Goal: Information Seeking & Learning: Compare options

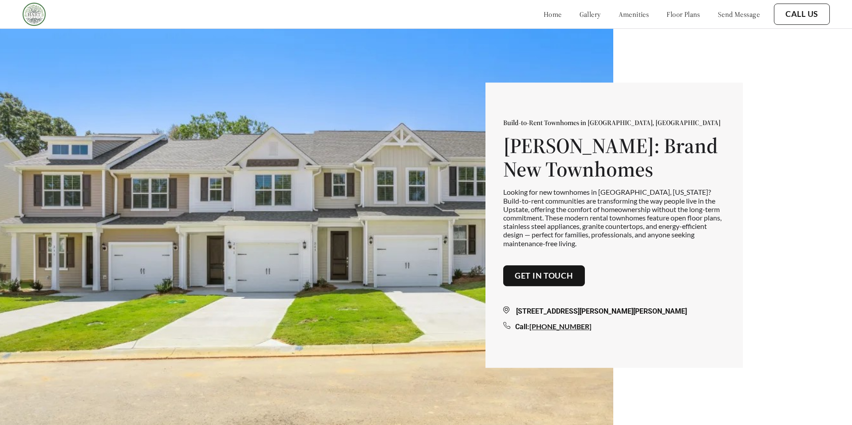
click at [726, 15] on link "send message" at bounding box center [739, 14] width 42 height 9
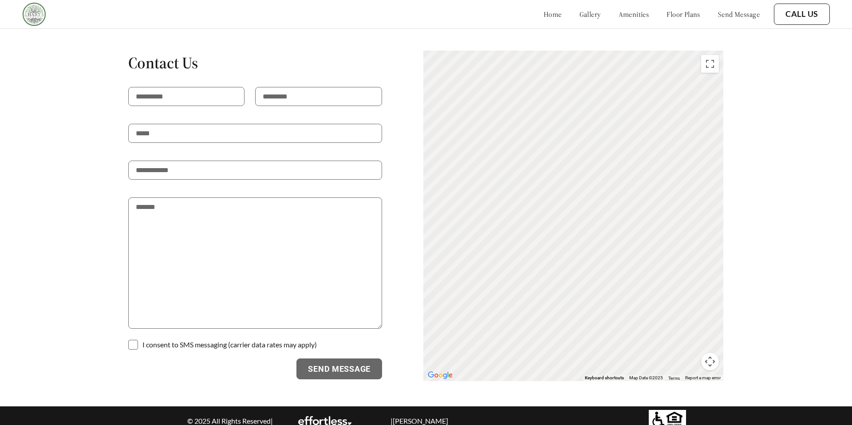
scroll to position [1133, 0]
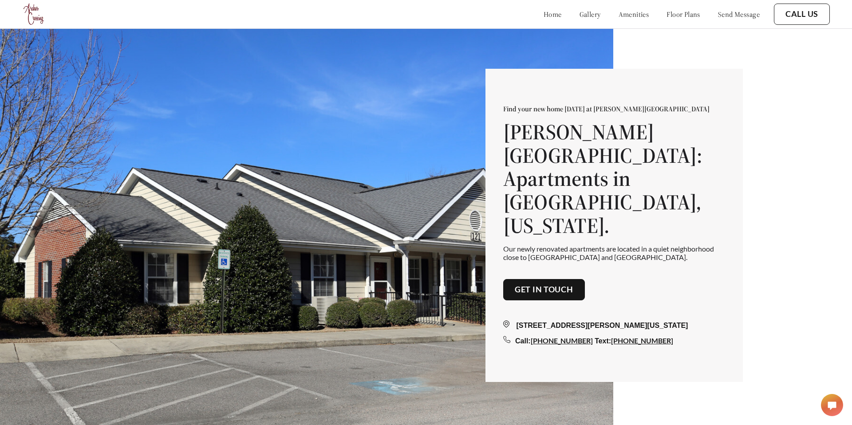
click at [724, 12] on link "send message" at bounding box center [739, 14] width 42 height 9
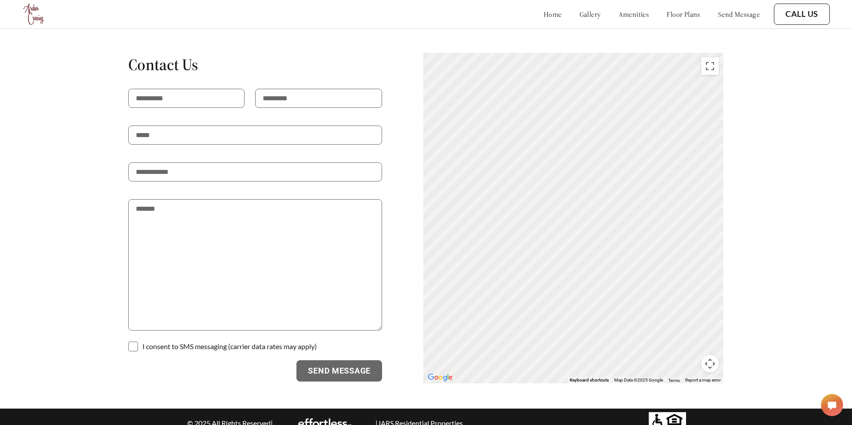
scroll to position [1636, 0]
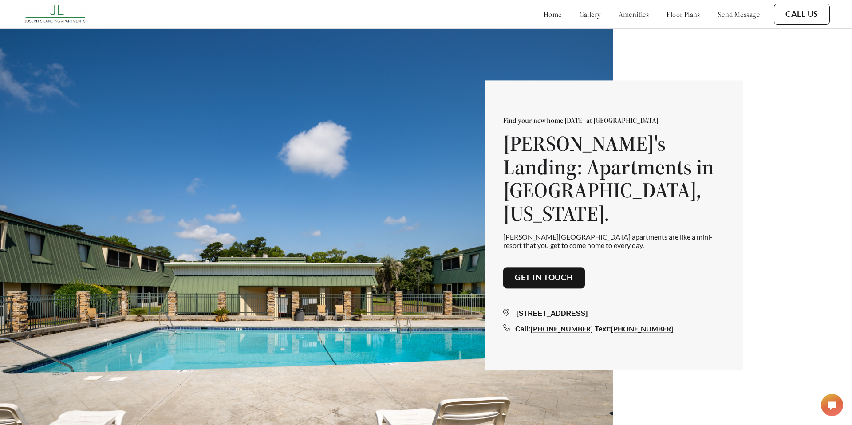
click at [726, 15] on link "send message" at bounding box center [739, 14] width 42 height 9
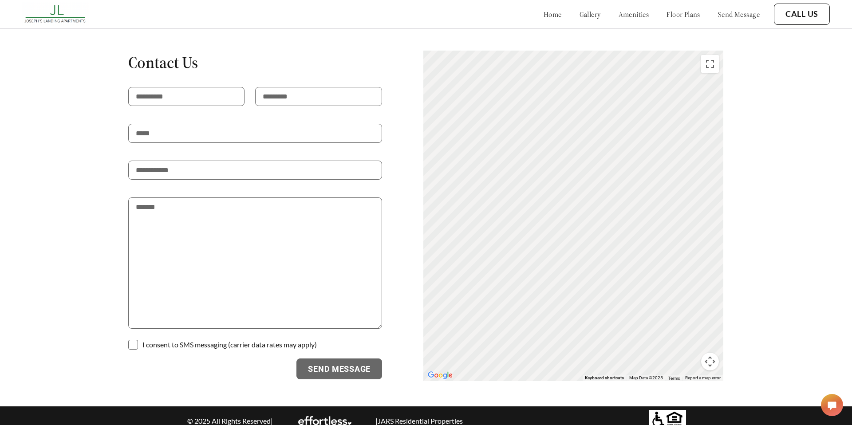
scroll to position [1749, 0]
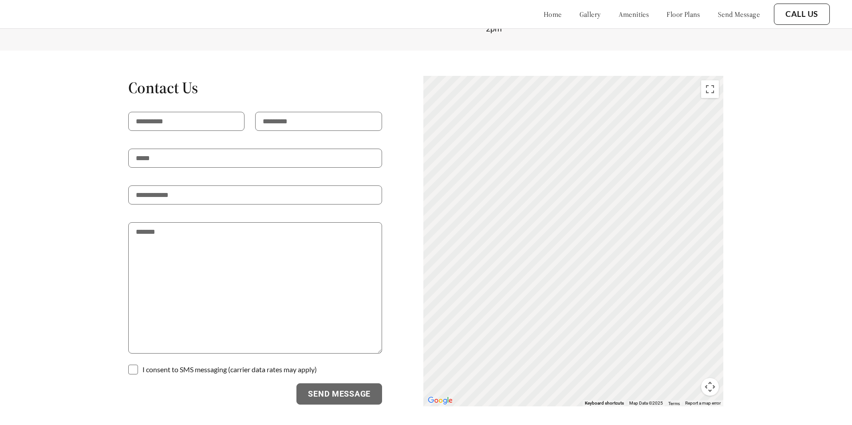
scroll to position [1563, 0]
